Goal: Find specific page/section: Find specific page/section

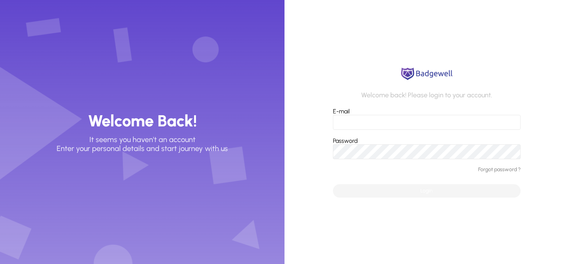
type input "**********"
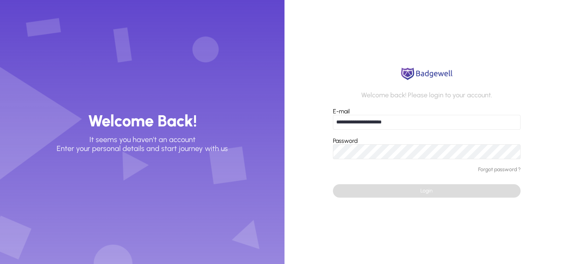
click at [429, 197] on span "submit" at bounding box center [427, 191] width 188 height 18
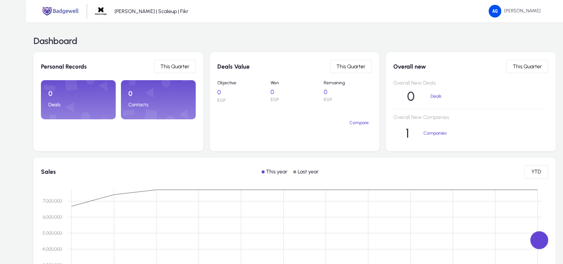
click at [0, 0] on span at bounding box center [0, 0] width 0 height 0
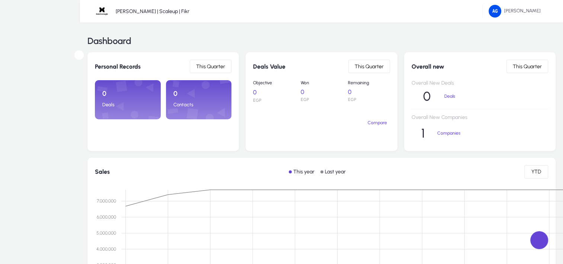
click at [0, 0] on span "Companies" at bounding box center [0, 0] width 0 height 0
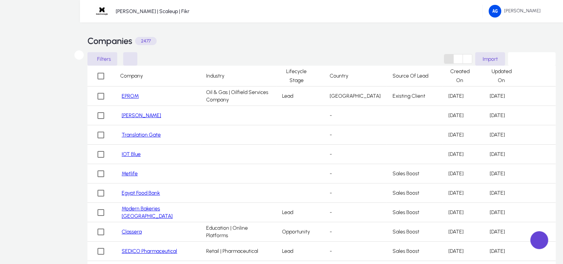
click at [137, 58] on button at bounding box center [130, 58] width 14 height 13
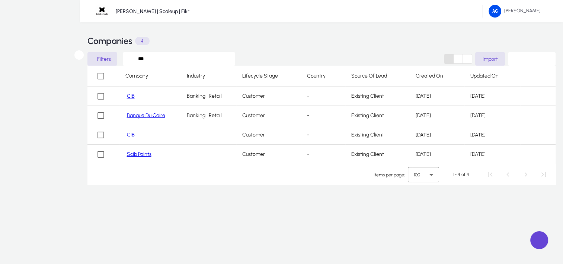
type input "***"
click at [128, 100] on link "CIB" at bounding box center [131, 95] width 8 height 7
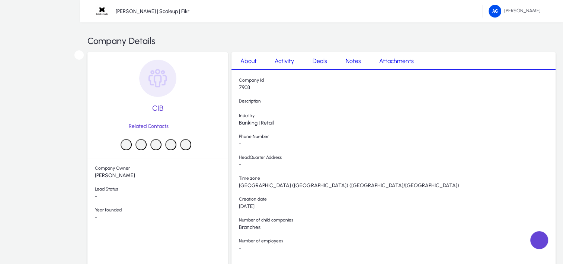
click at [351, 182] on span "Time zone" at bounding box center [397, 178] width 317 height 7
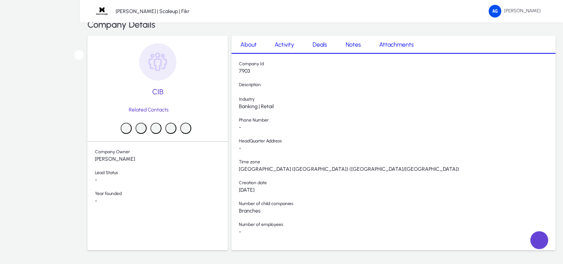
scroll to position [15, 0]
click at [397, 47] on span "Attachments" at bounding box center [396, 46] width 35 height 6
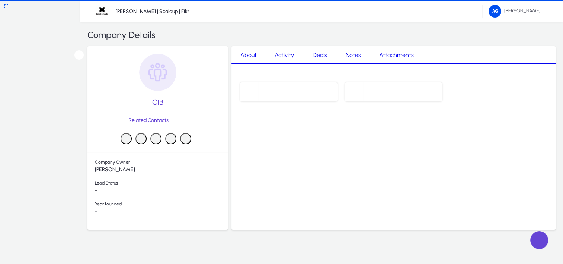
scroll to position [7, 0]
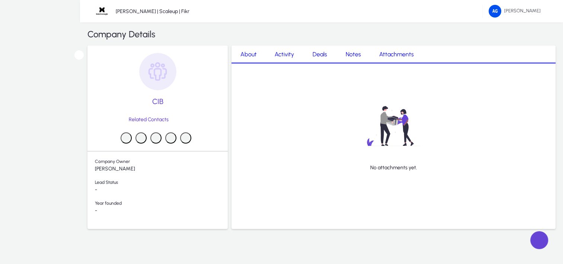
click at [348, 62] on span "Notes" at bounding box center [353, 54] width 15 height 18
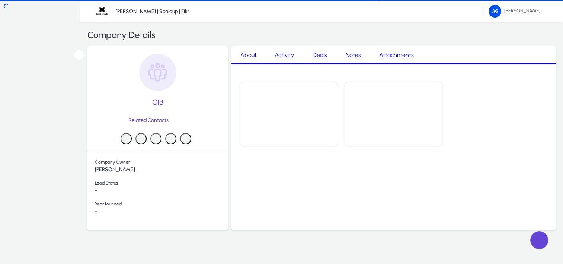
scroll to position [7, 0]
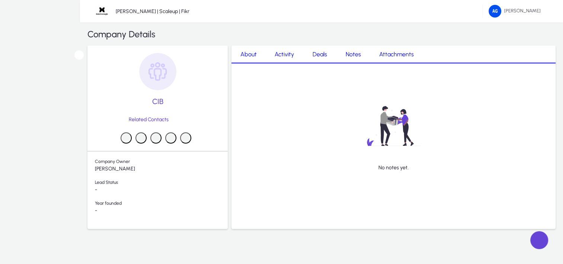
click at [318, 61] on span "Deals" at bounding box center [320, 54] width 15 height 18
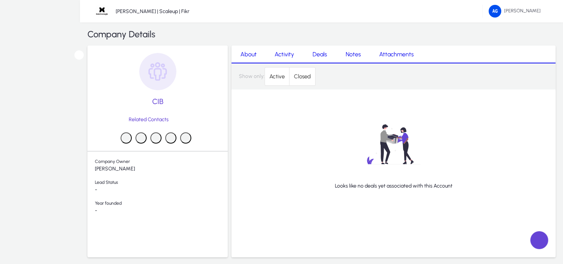
click at [280, 54] on span "Activity" at bounding box center [284, 54] width 19 height 18
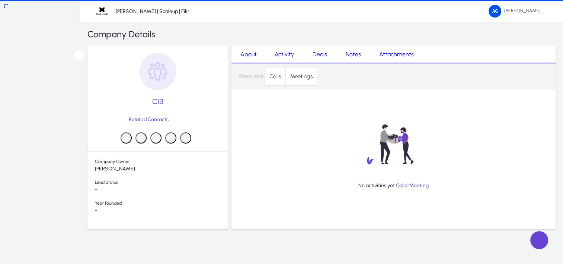
scroll to position [6, 0]
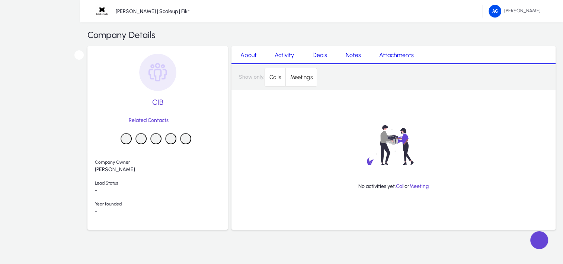
click at [246, 58] on span "About" at bounding box center [248, 55] width 16 height 6
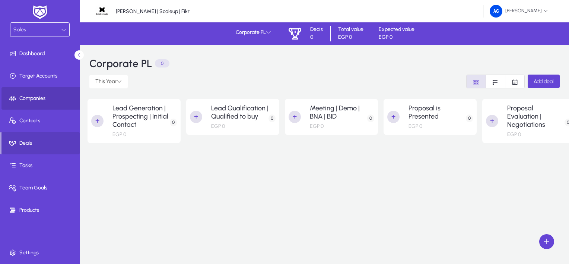
click at [44, 106] on span at bounding box center [41, 98] width 80 height 18
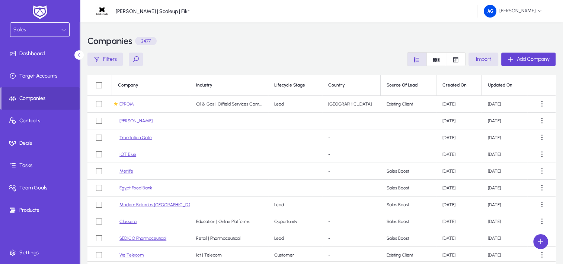
click at [136, 62] on button at bounding box center [136, 58] width 14 height 13
click at [188, 57] on input "text" at bounding box center [185, 59] width 112 height 14
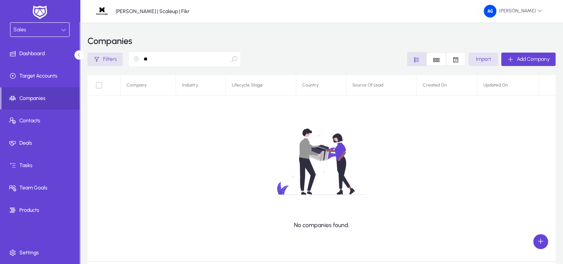
type input "*"
type input "********"
